Goal: Transaction & Acquisition: Purchase product/service

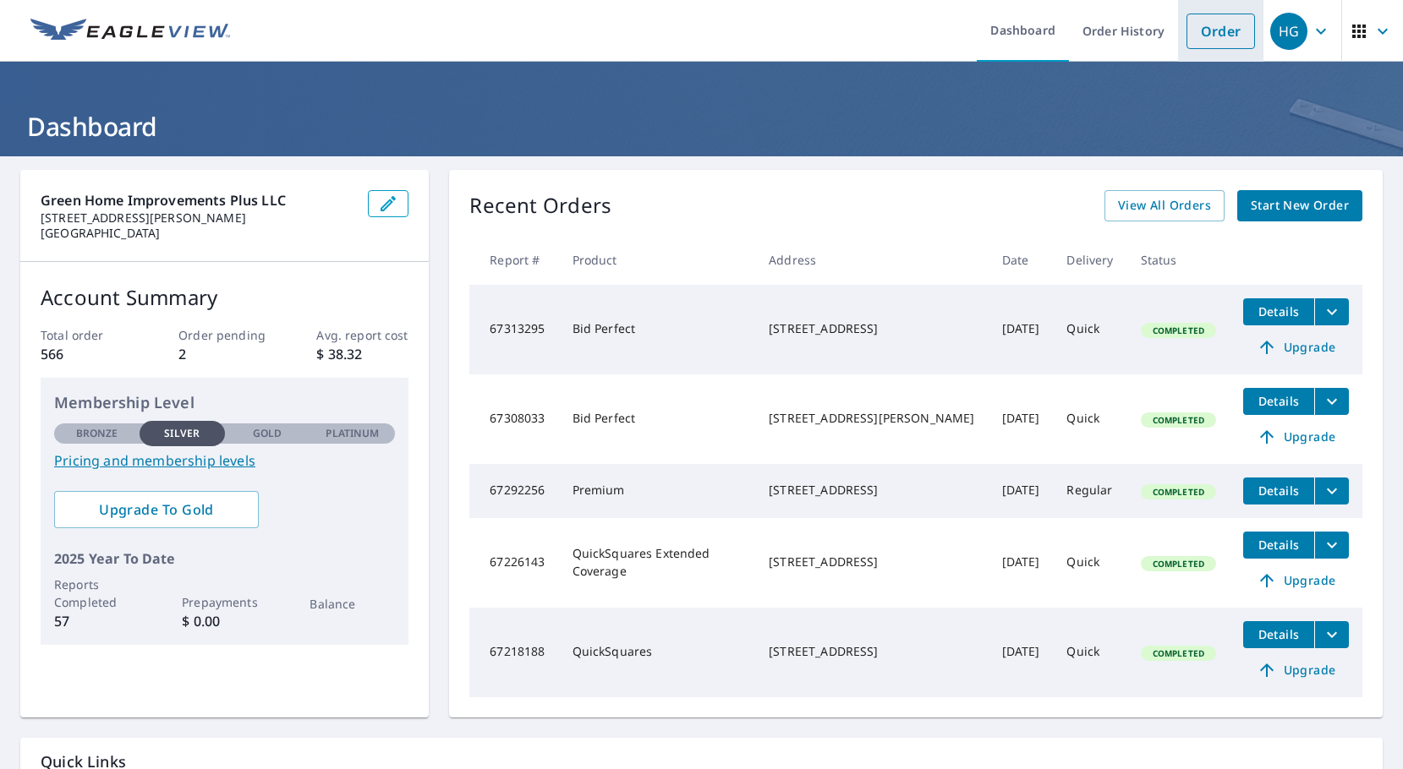
click at [1191, 35] on link "Order" at bounding box center [1220, 32] width 68 height 36
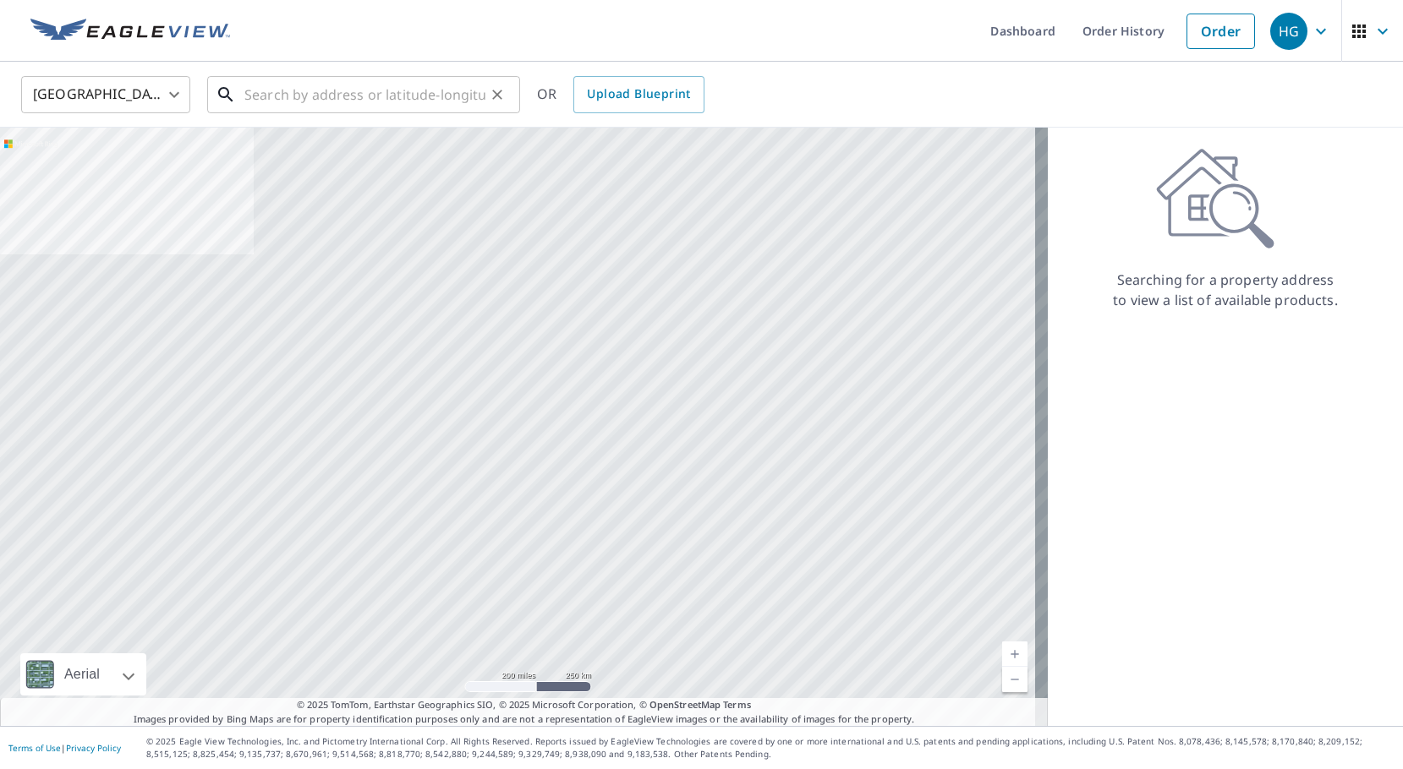
click at [393, 100] on input "text" at bounding box center [364, 94] width 241 height 47
paste input "601 E Sparkman Ave, Tampa, FL 33602"
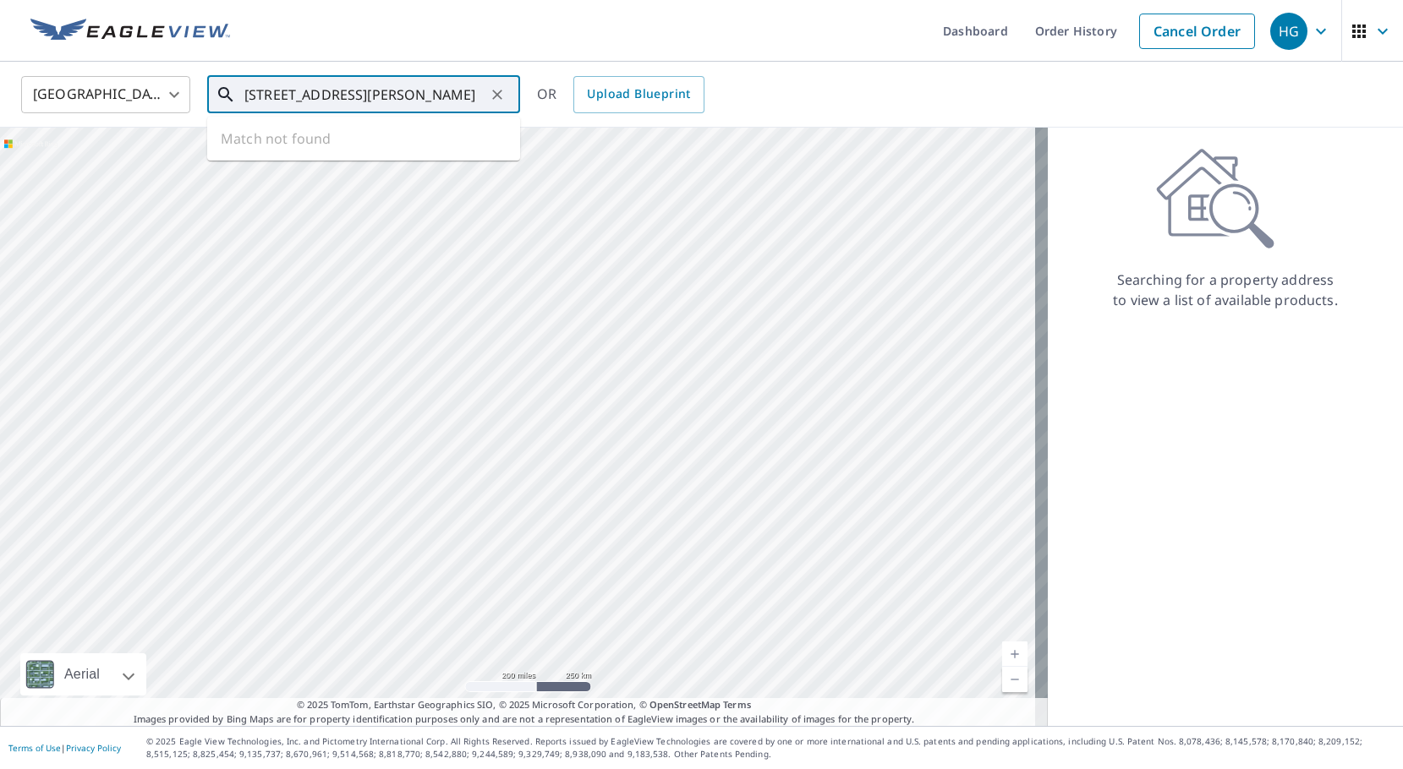
scroll to position [0, 5]
click at [391, 142] on span "601 E Sparkman Ave" at bounding box center [374, 144] width 266 height 20
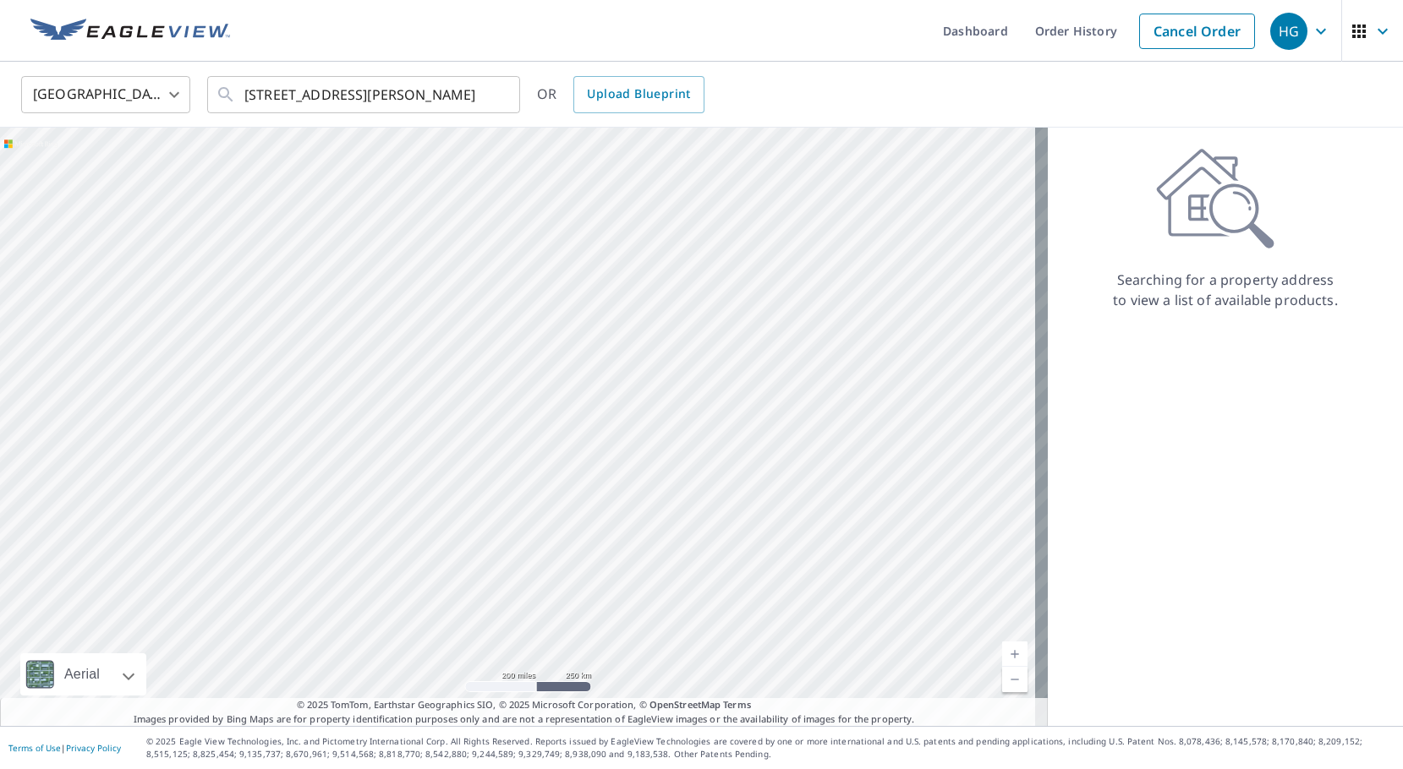
type input "601 E Sparkman Ave Tampa, FL 33602"
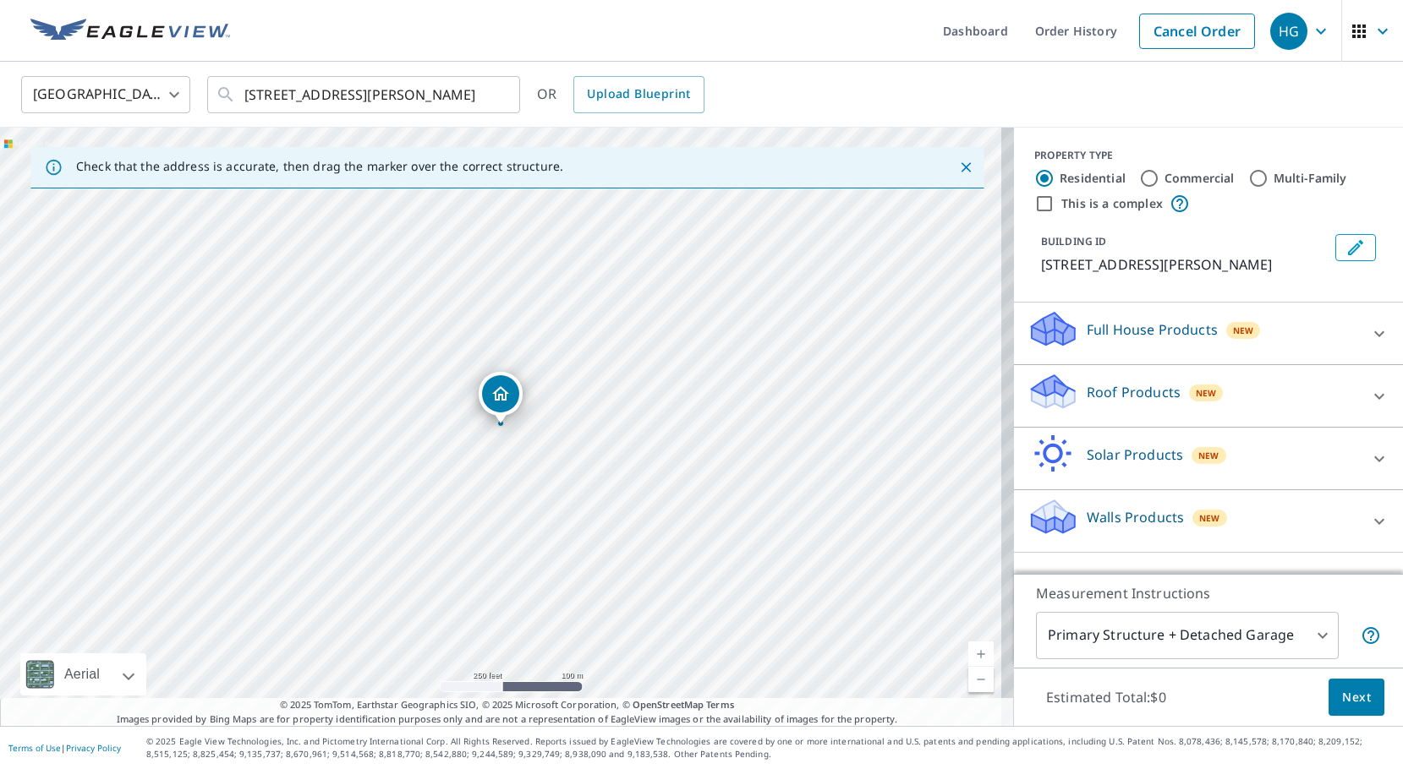
click at [1124, 389] on p "Roof Products" at bounding box center [1134, 392] width 94 height 20
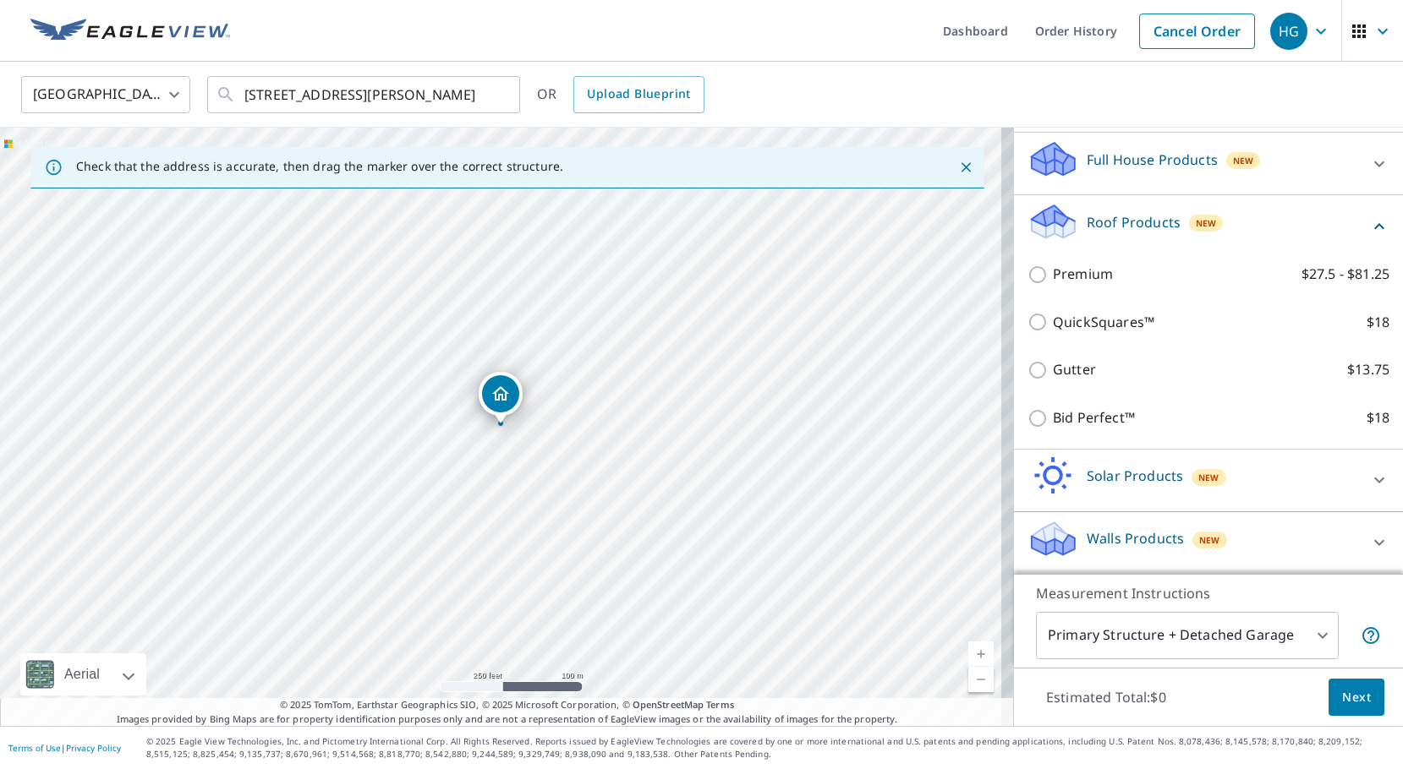
scroll to position [171, 0]
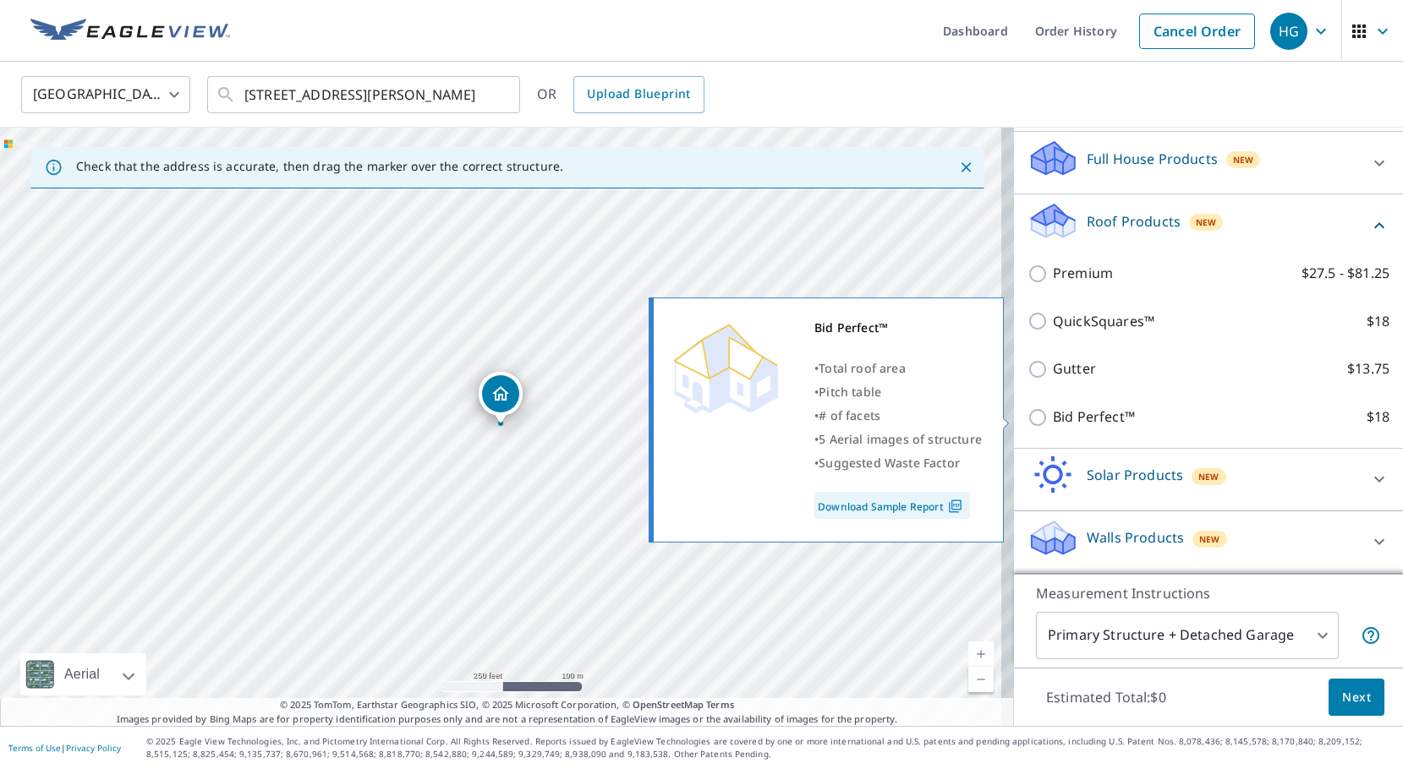
click at [1078, 422] on p "Bid Perfect™" at bounding box center [1094, 417] width 82 height 21
click at [1053, 422] on input "Bid Perfect™ $18" at bounding box center [1039, 418] width 25 height 20
checkbox input "true"
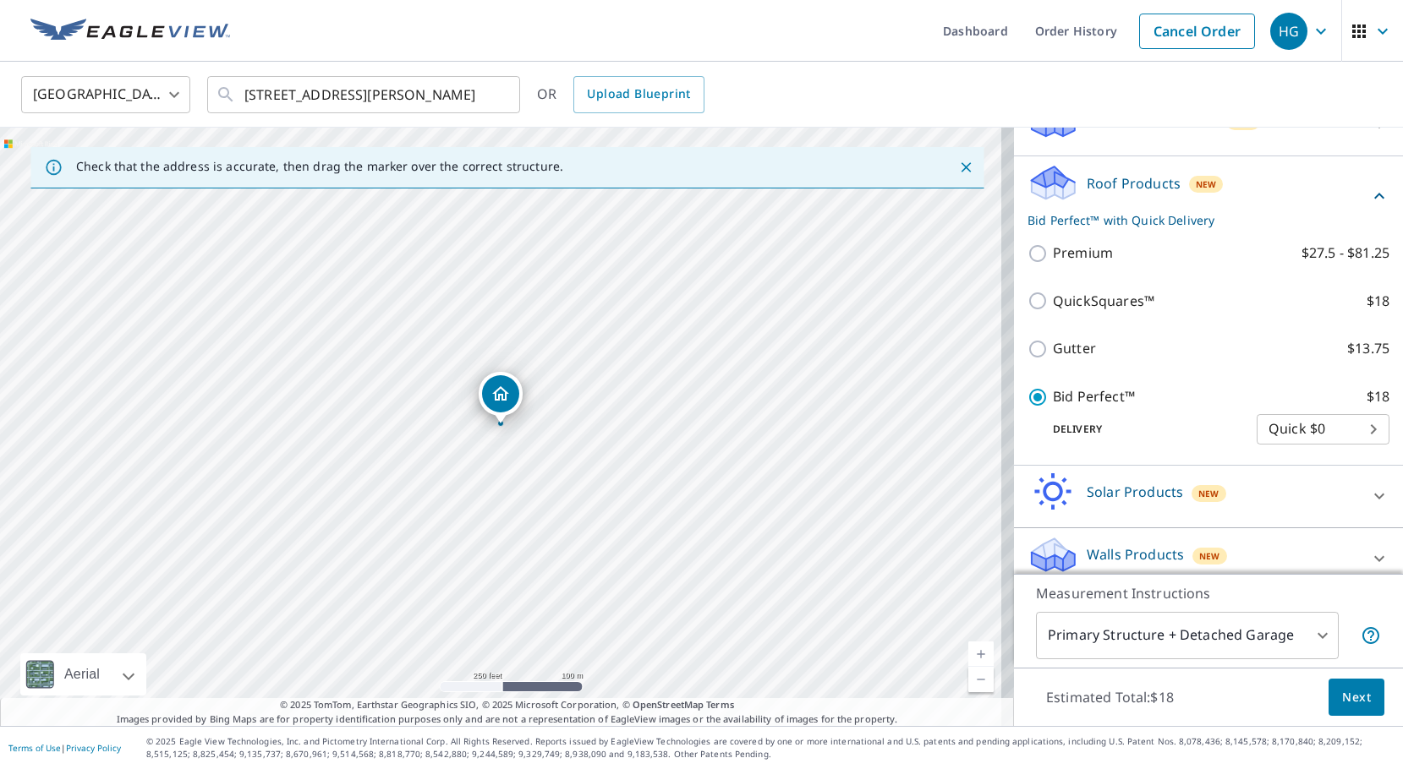
scroll to position [226, 0]
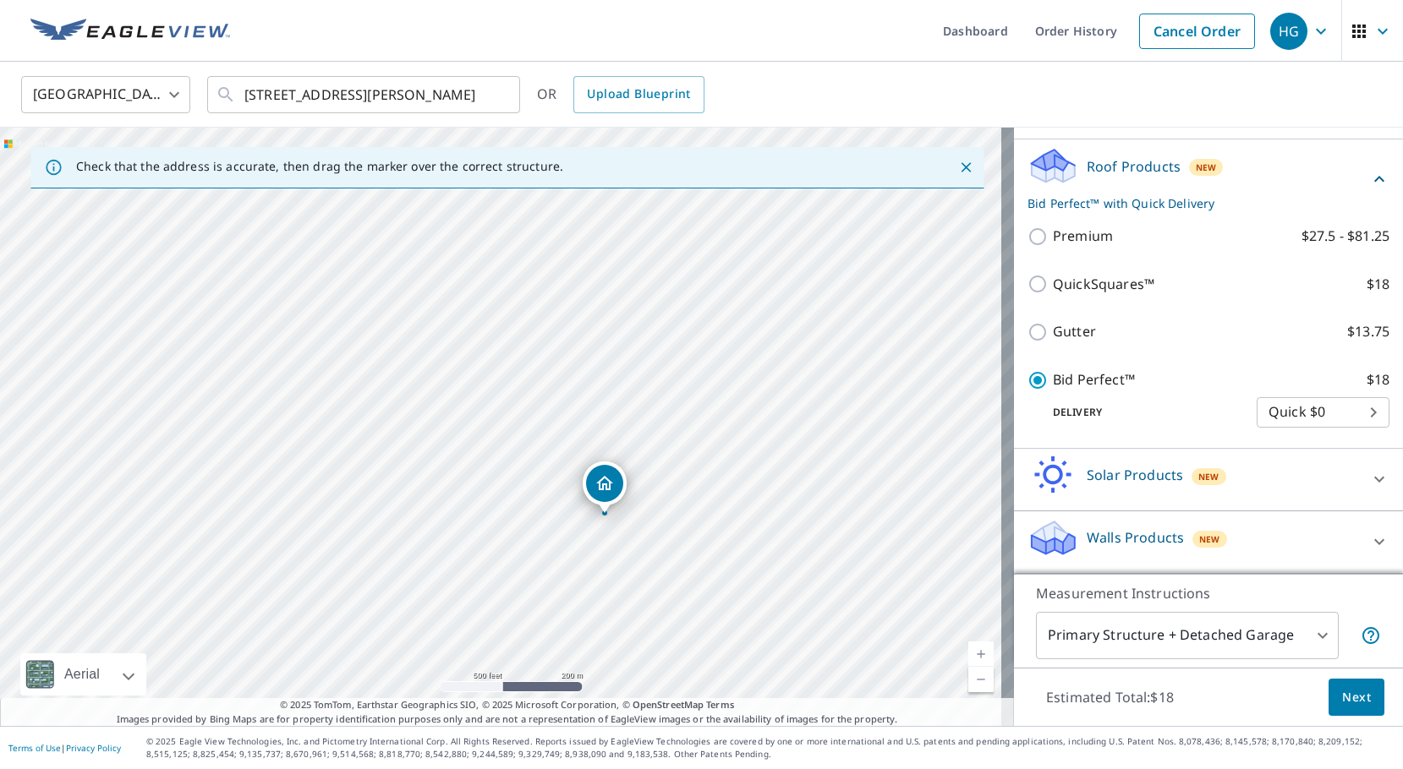
click at [1346, 694] on span "Next" at bounding box center [1356, 697] width 29 height 21
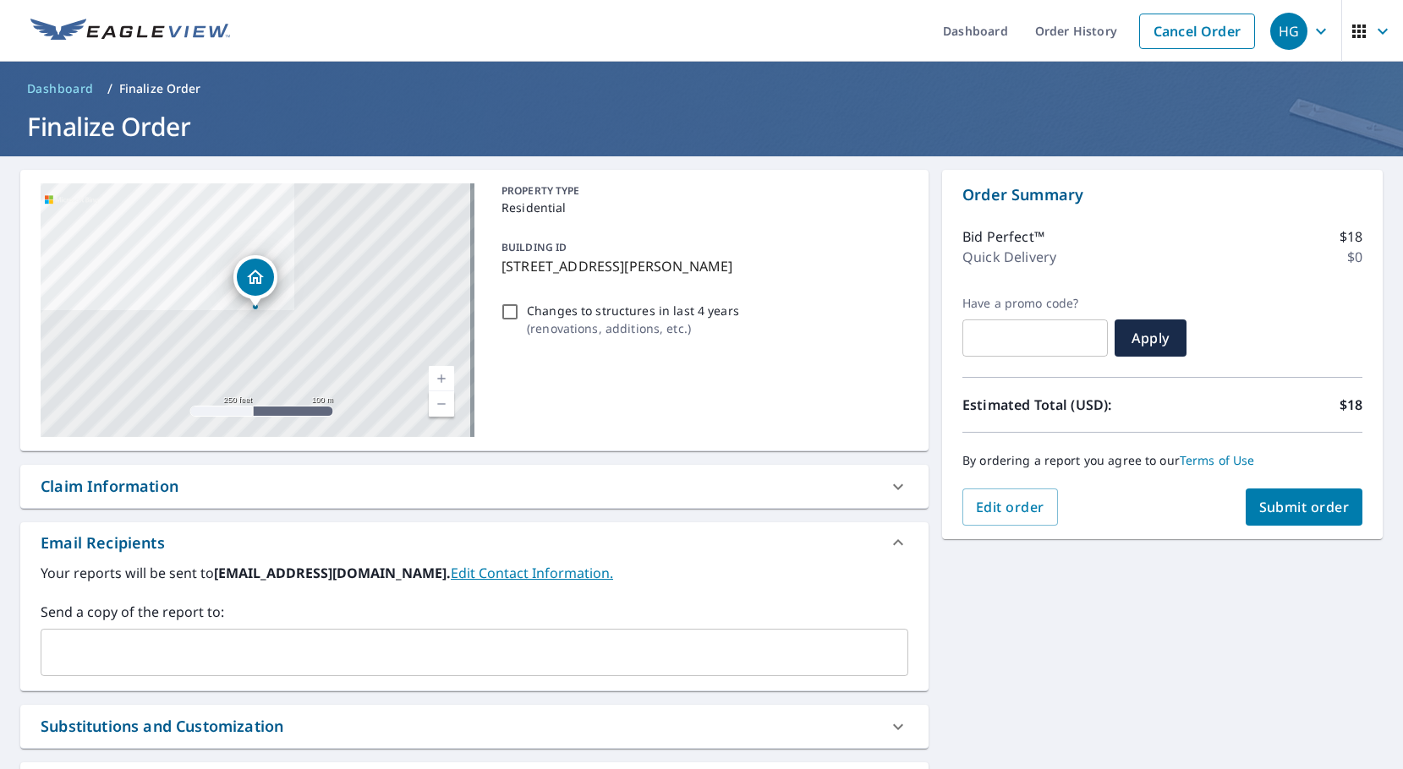
click at [330, 657] on input "text" at bounding box center [461, 653] width 827 height 32
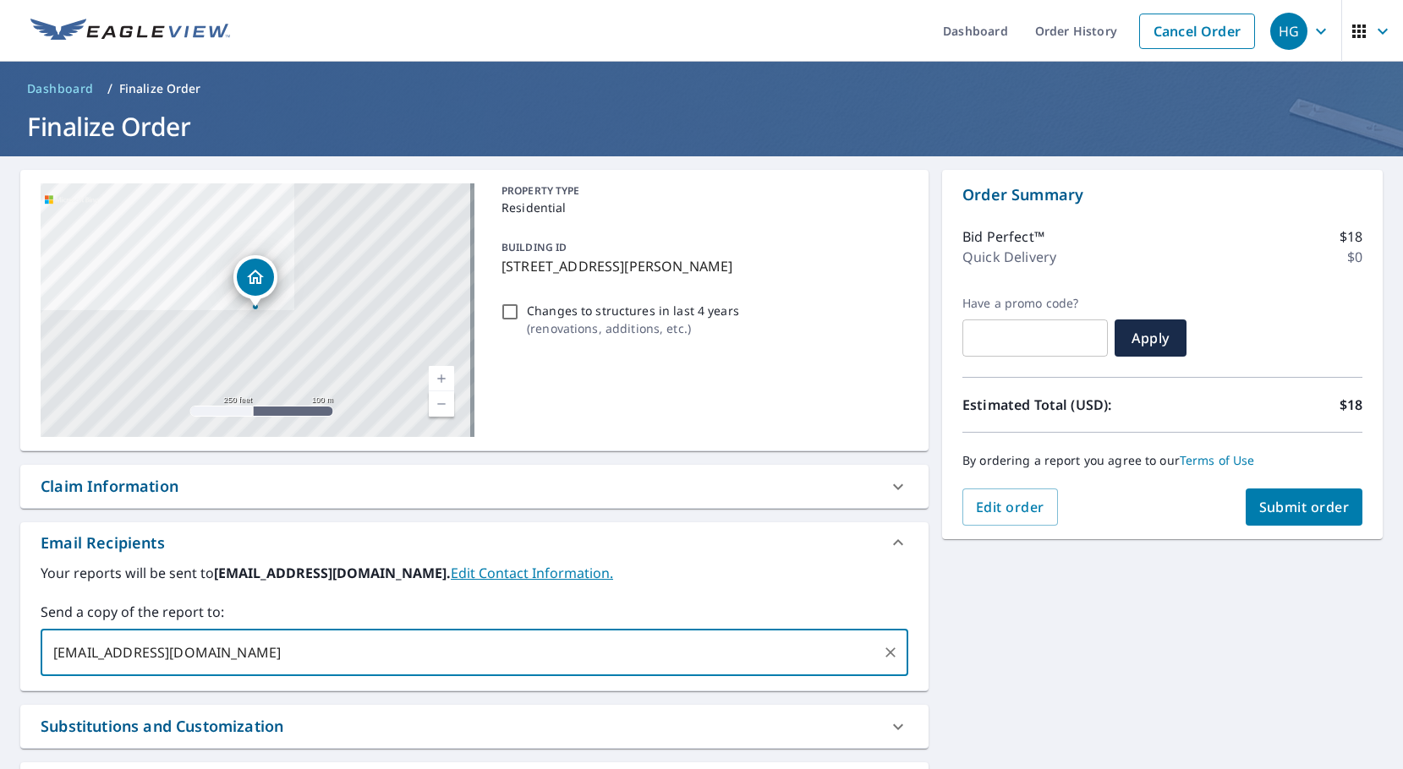
type input "jellalohagempisao@gmail.com"
click at [1299, 507] on span "Submit order" at bounding box center [1304, 507] width 90 height 19
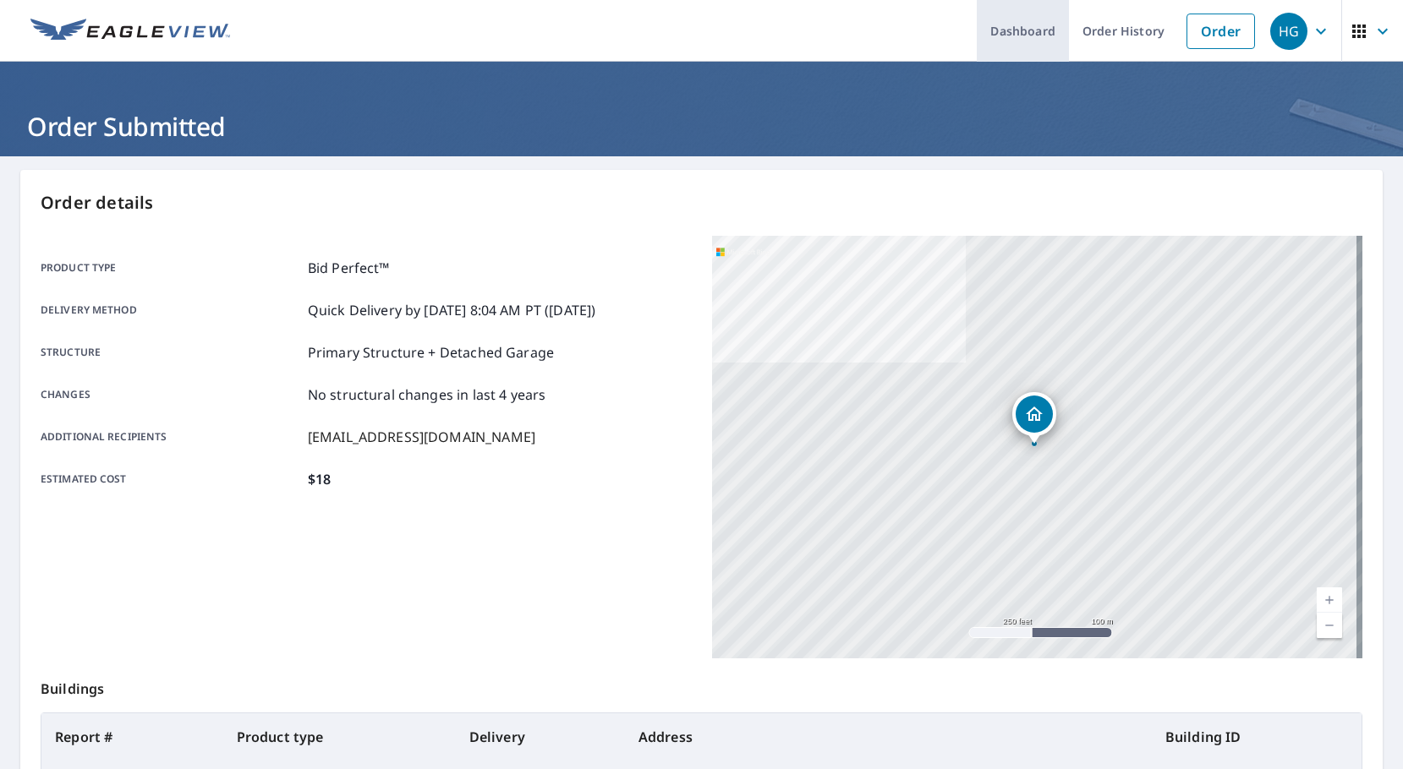
click at [1014, 32] on link "Dashboard" at bounding box center [1023, 31] width 92 height 62
